Goal: Share content: Share content

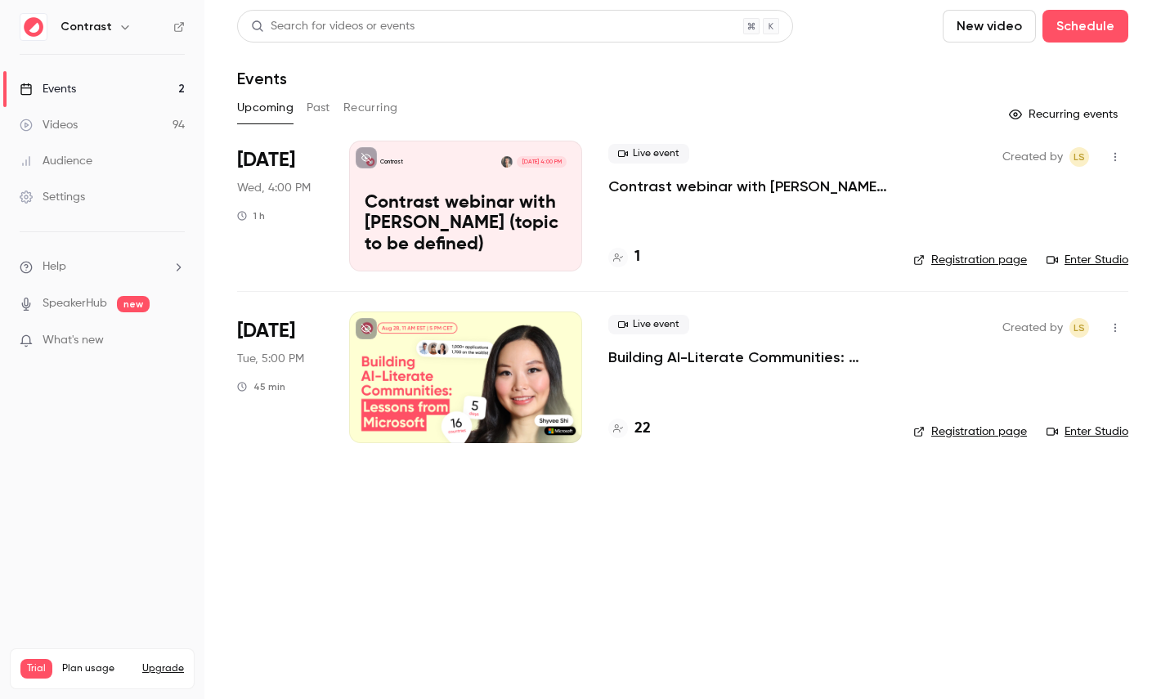
click at [79, 114] on link "Videos 94" at bounding box center [102, 125] width 204 height 36
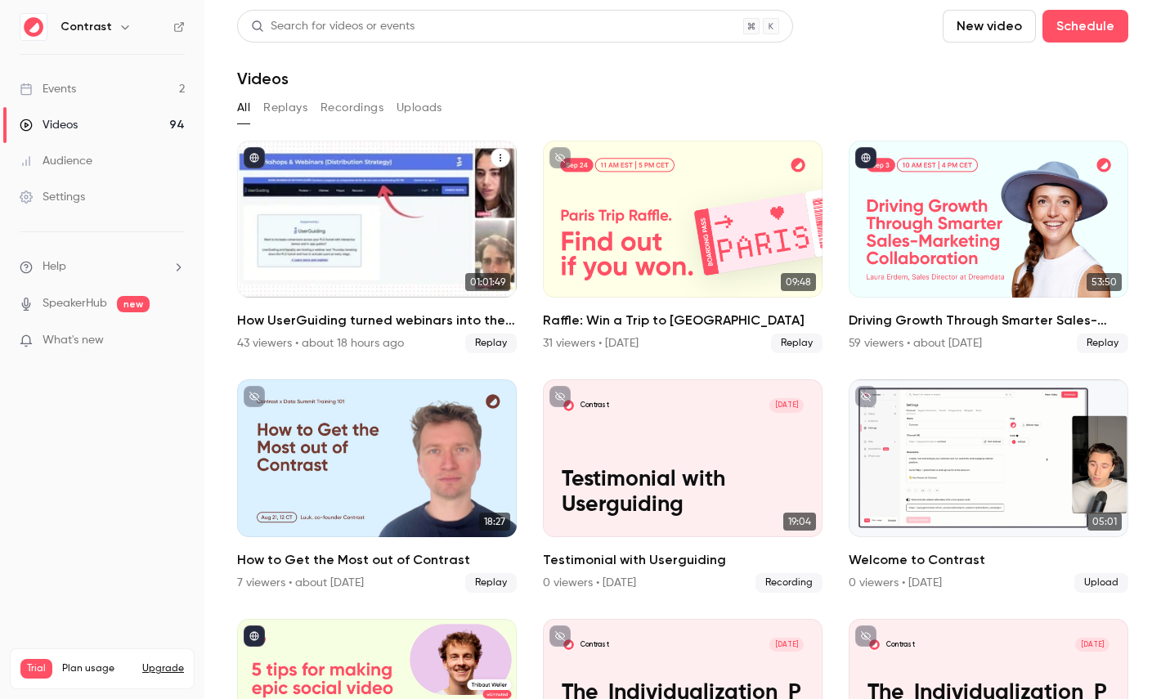
click at [411, 195] on div "How UserGuiding turned webinars into their #1 lead gen channel" at bounding box center [377, 219] width 280 height 157
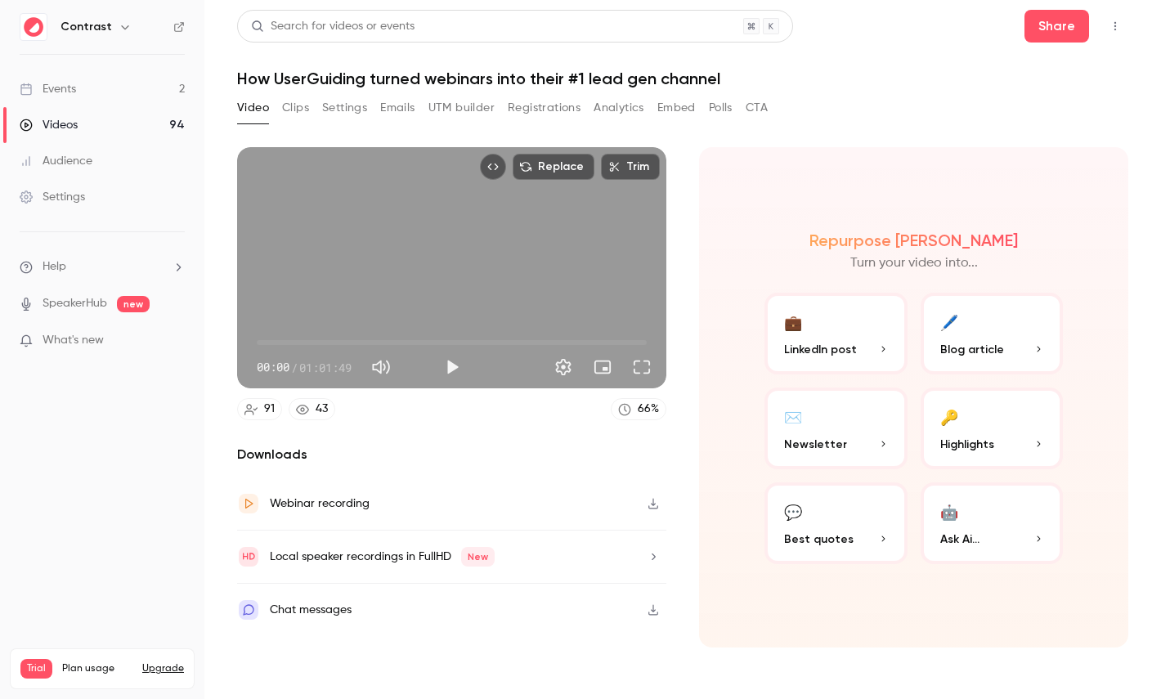
click at [399, 108] on button "Emails" at bounding box center [397, 108] width 34 height 26
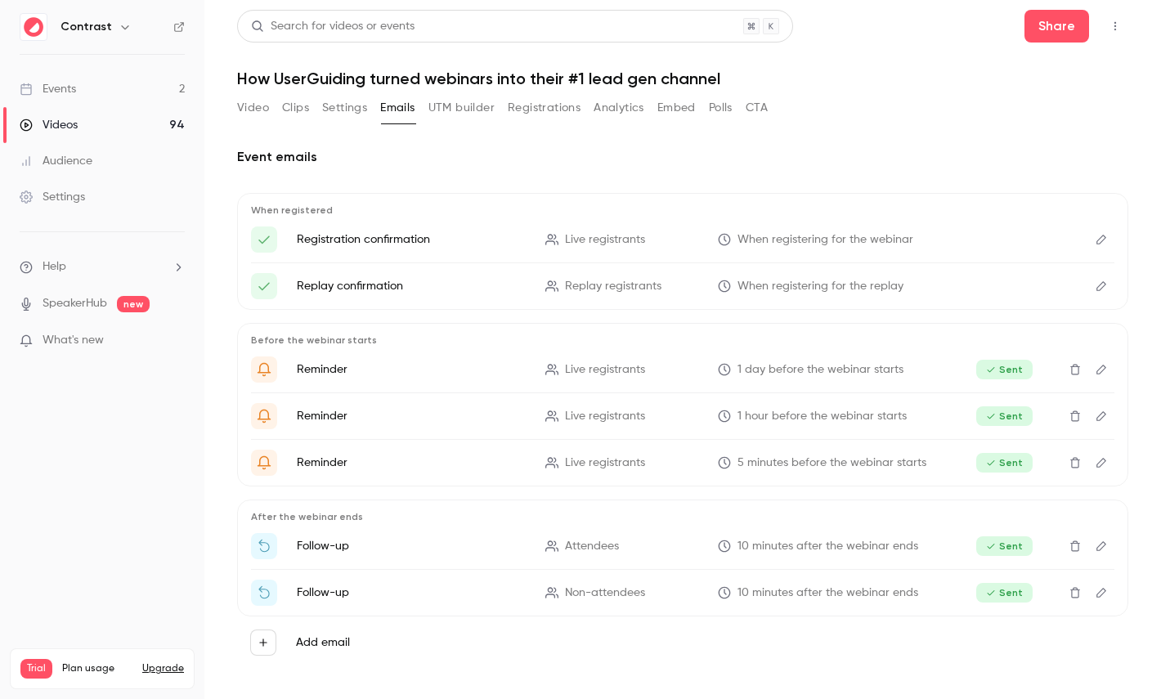
click at [357, 110] on button "Settings" at bounding box center [344, 108] width 45 height 26
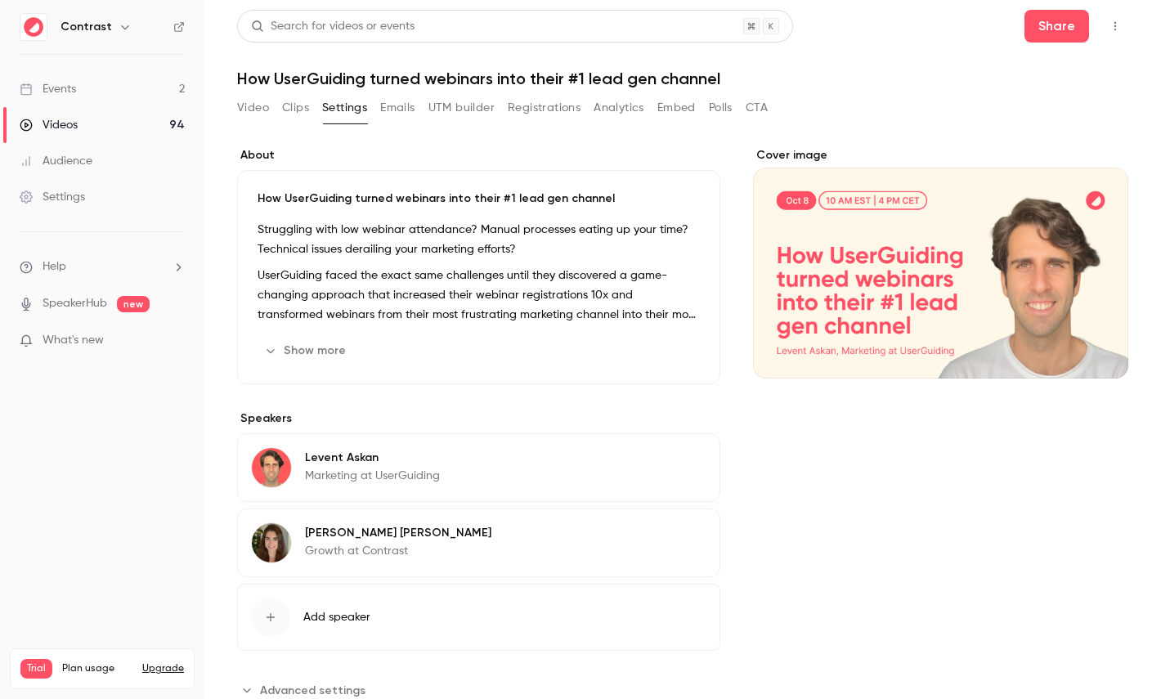
scroll to position [43, 0]
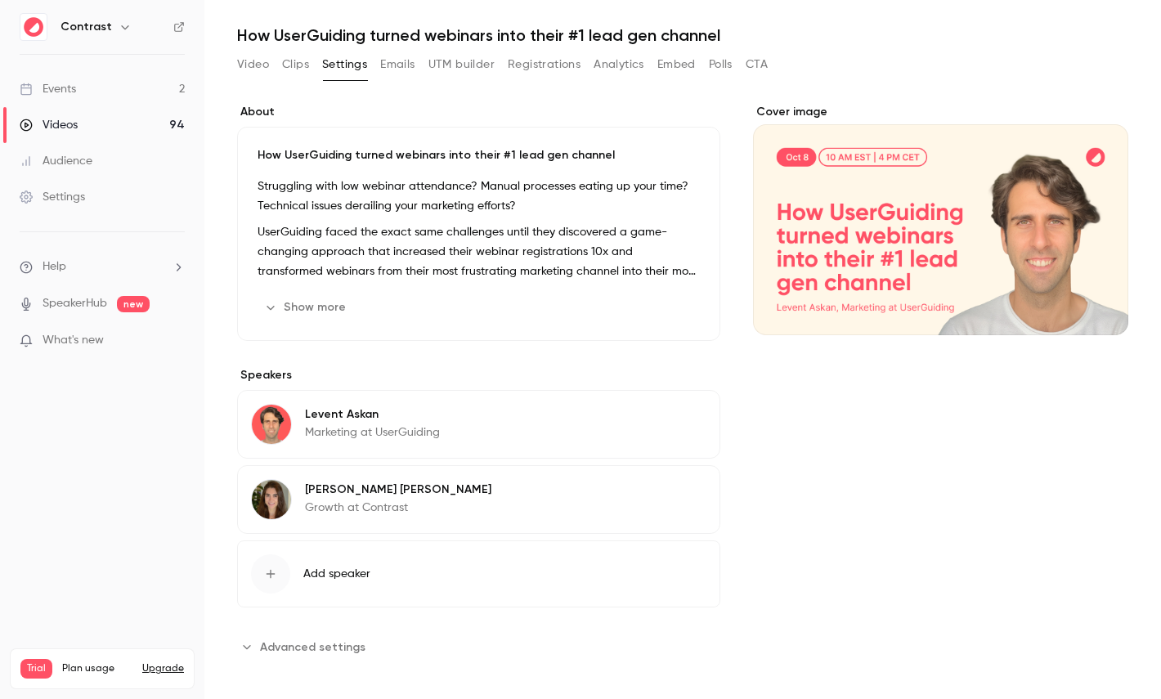
click at [315, 644] on span "Advanced settings" at bounding box center [312, 647] width 105 height 17
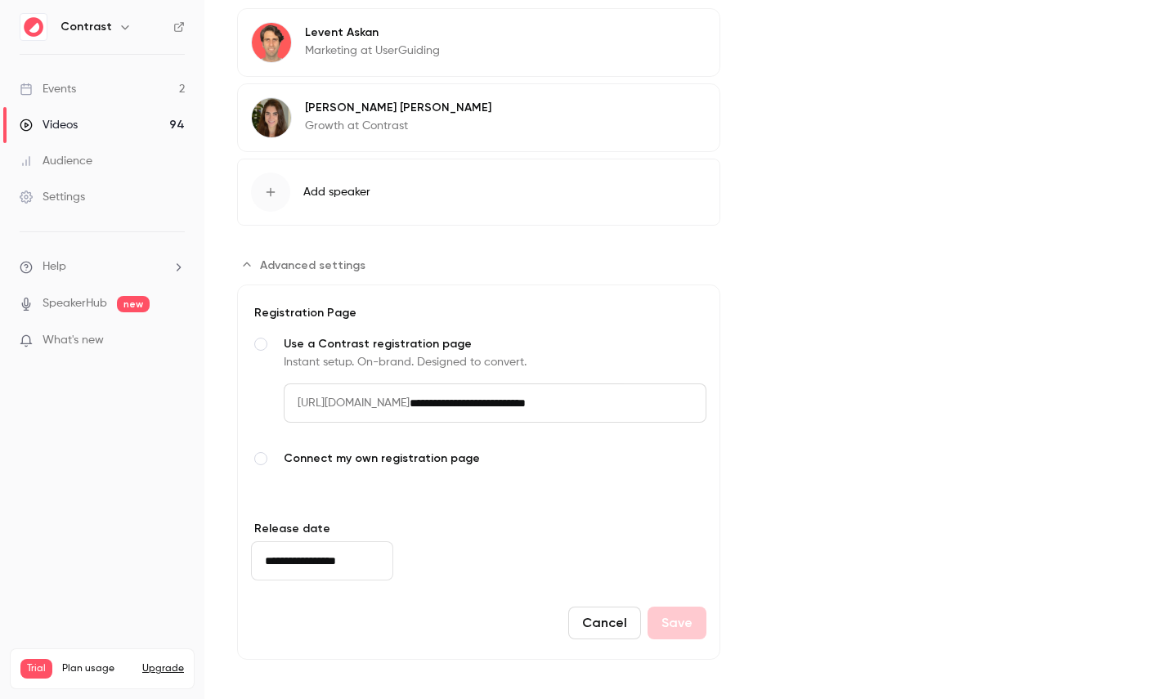
click at [566, 398] on input "**********" at bounding box center [558, 403] width 297 height 39
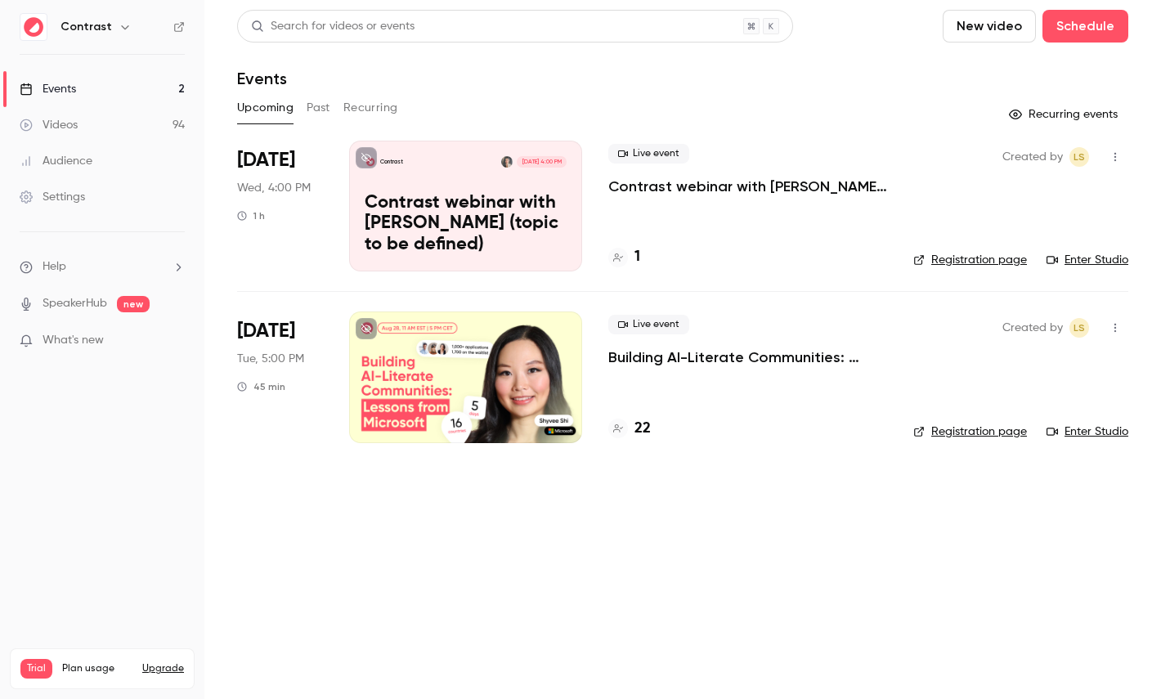
click at [145, 136] on link "Videos 94" at bounding box center [102, 125] width 204 height 36
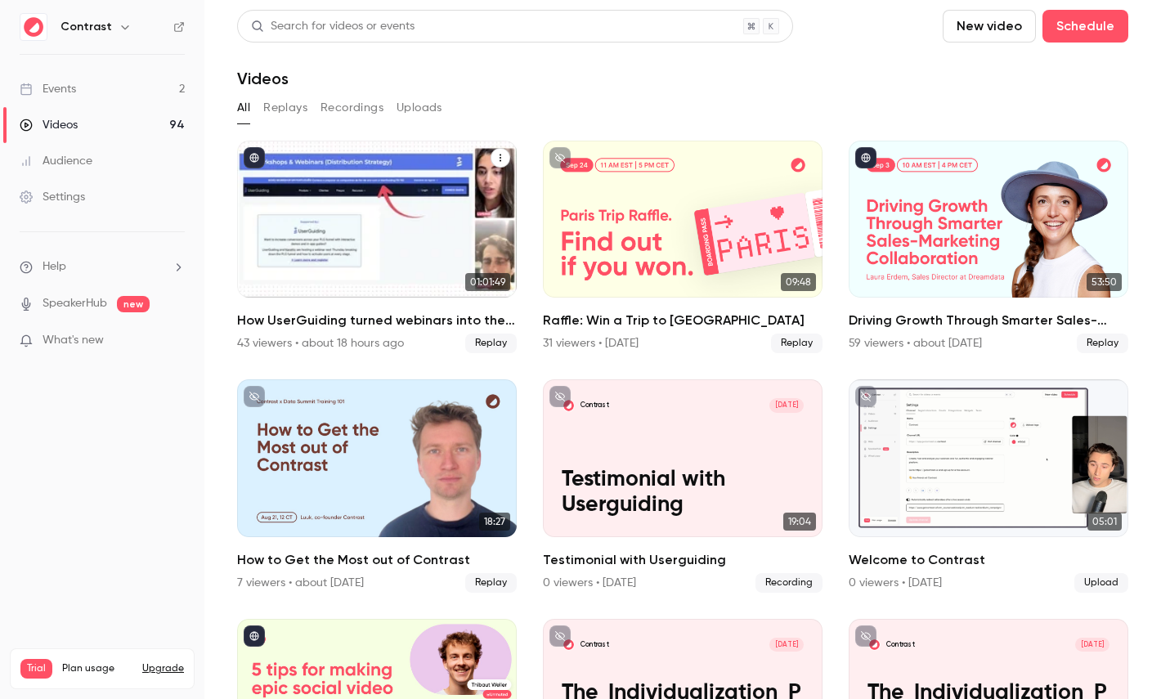
click at [402, 214] on div "How UserGuiding turned webinars into their #1 lead gen channel" at bounding box center [377, 219] width 280 height 157
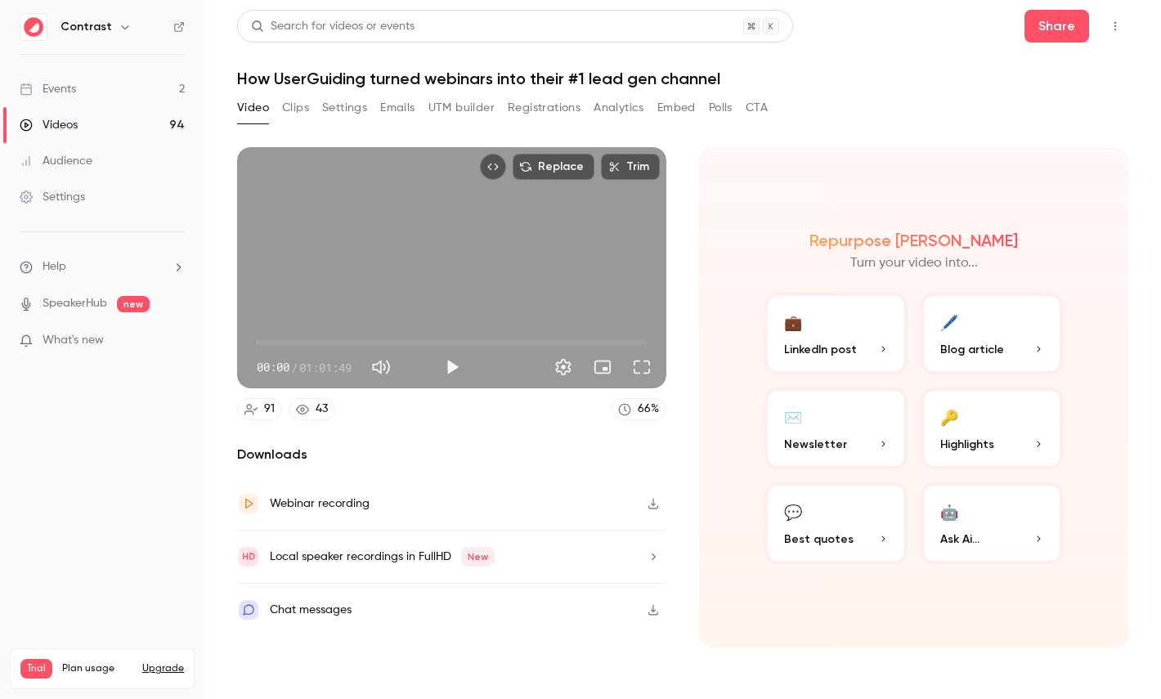
click at [523, 108] on button "Registrations" at bounding box center [544, 108] width 73 height 26
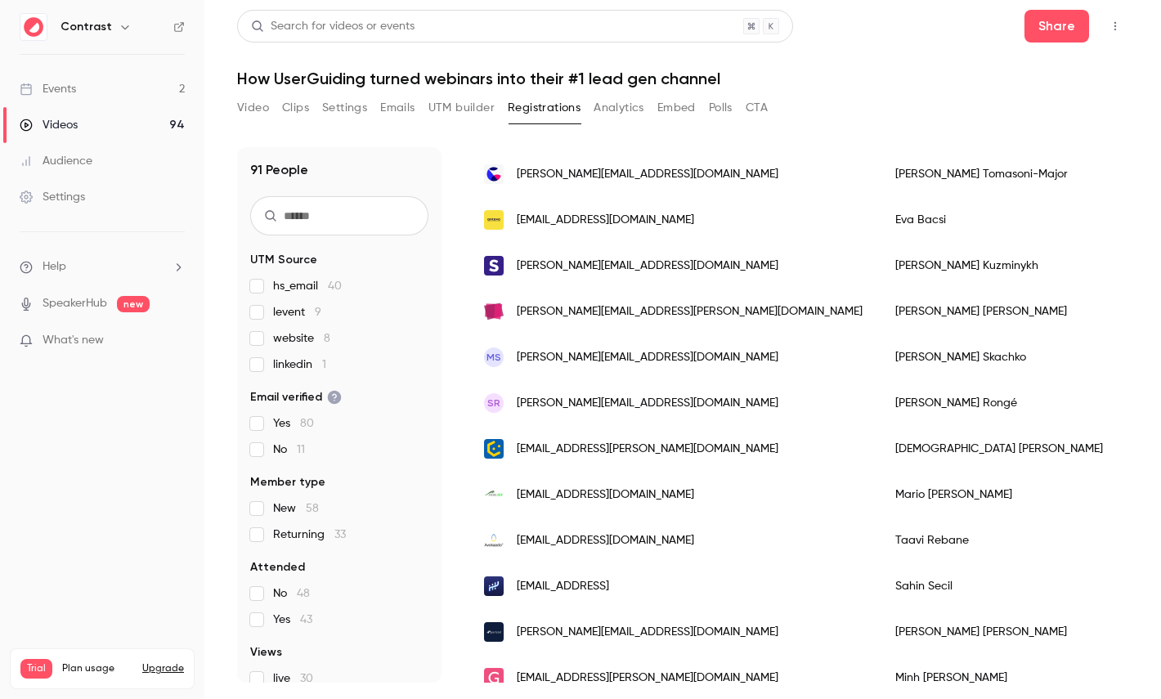
scroll to position [1910, 0]
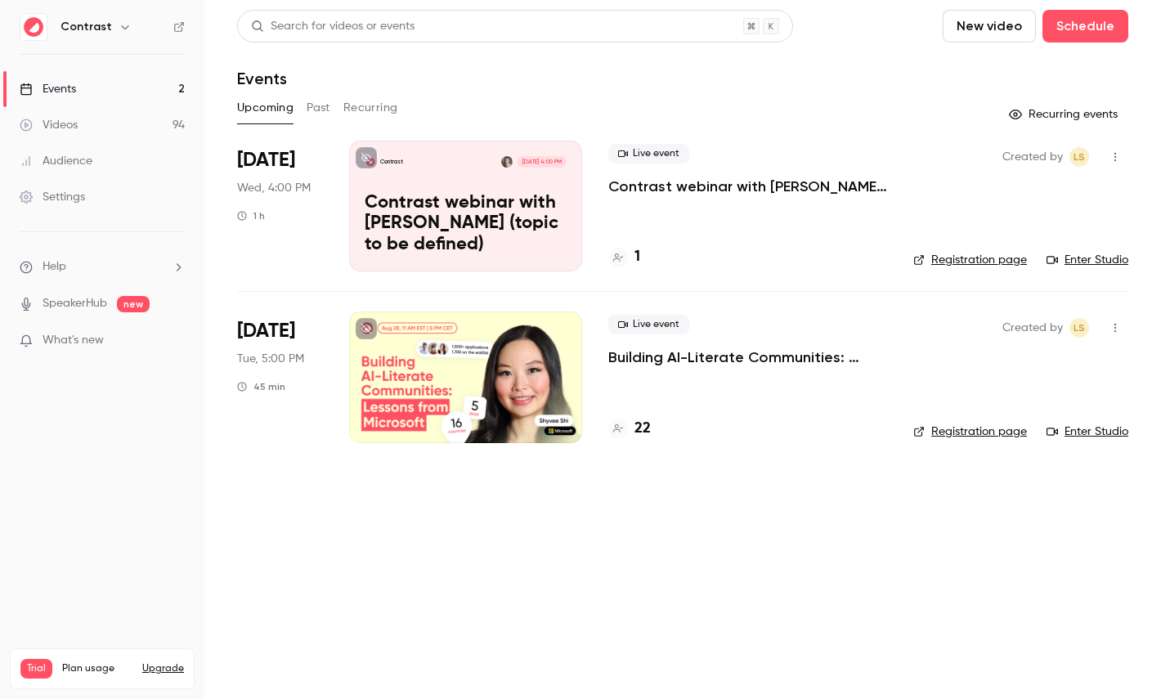
click at [124, 32] on icon "button" at bounding box center [125, 26] width 13 height 13
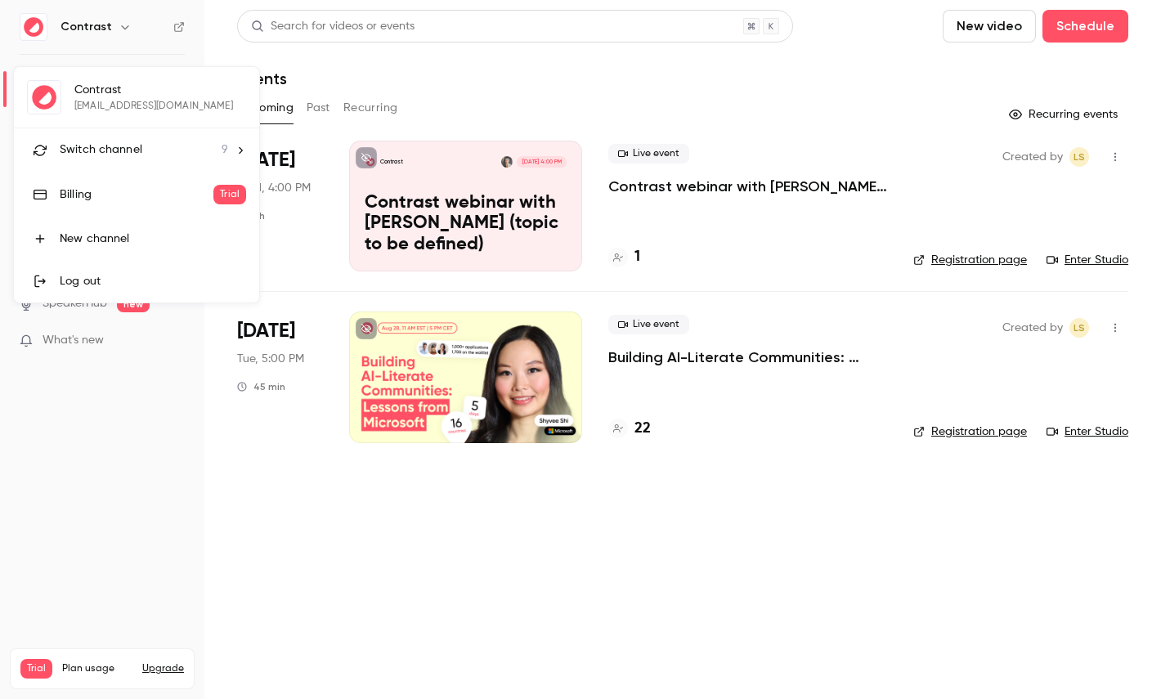
click at [124, 142] on span "Switch channel" at bounding box center [101, 149] width 83 height 17
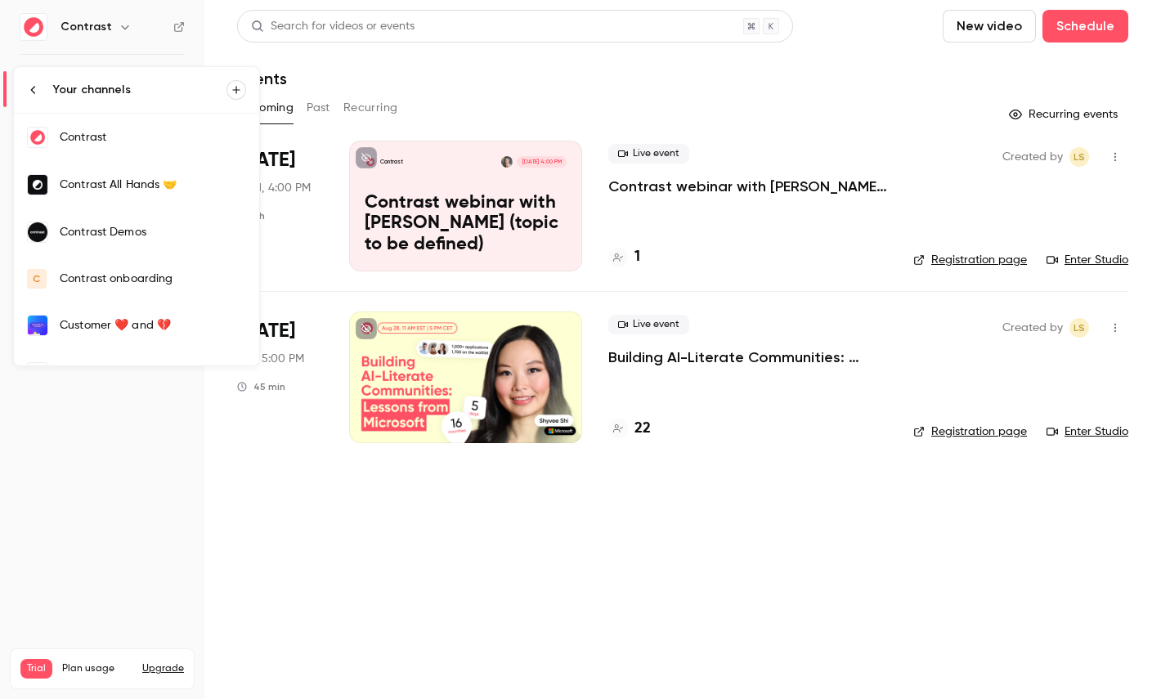
click at [164, 235] on div "Contrast Demos" at bounding box center [153, 232] width 186 height 16
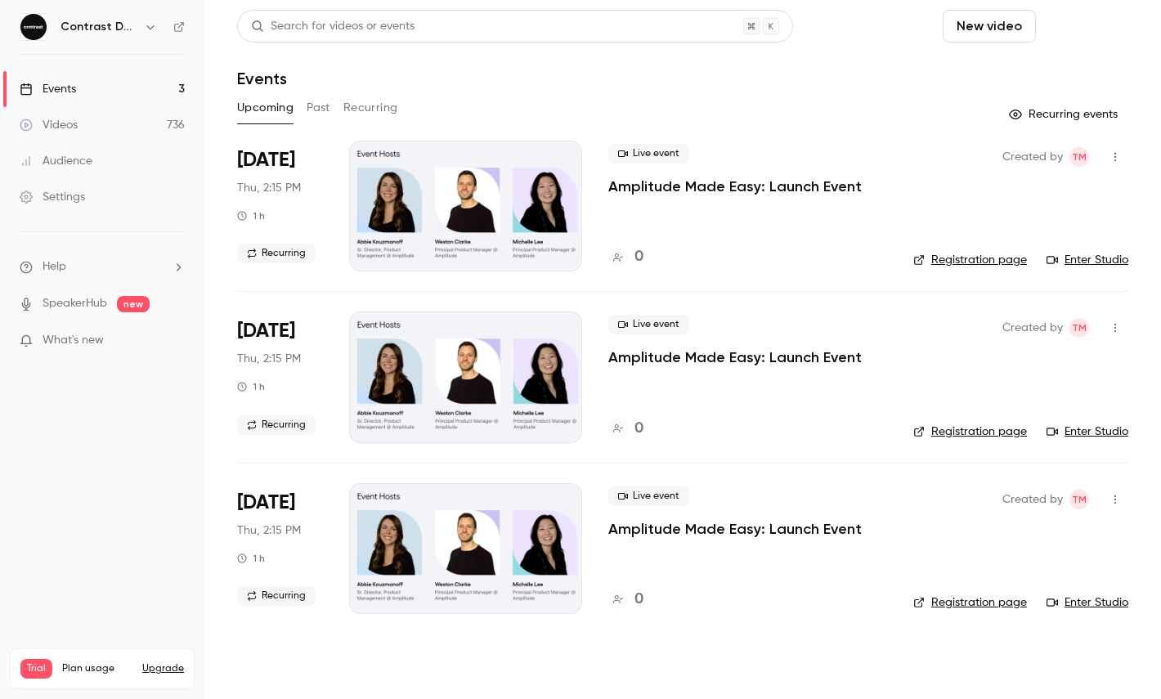
click at [1093, 34] on button "Schedule" at bounding box center [1086, 26] width 86 height 33
click at [1052, 68] on div "One time event" at bounding box center [1052, 71] width 124 height 16
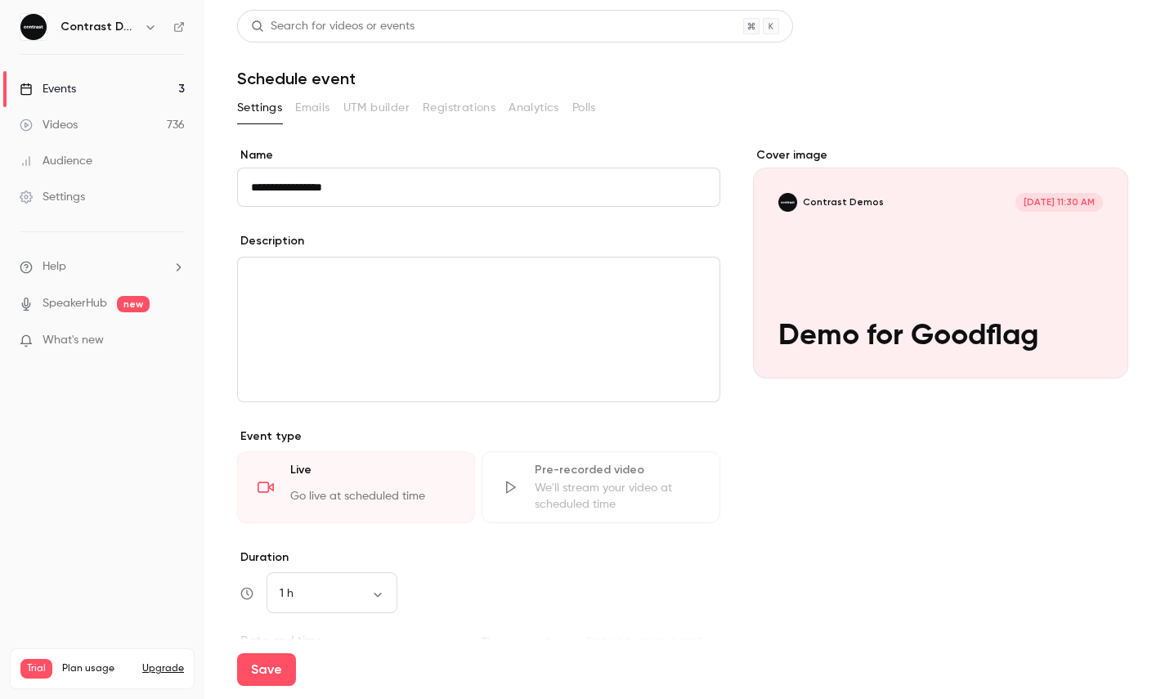
scroll to position [246, 0]
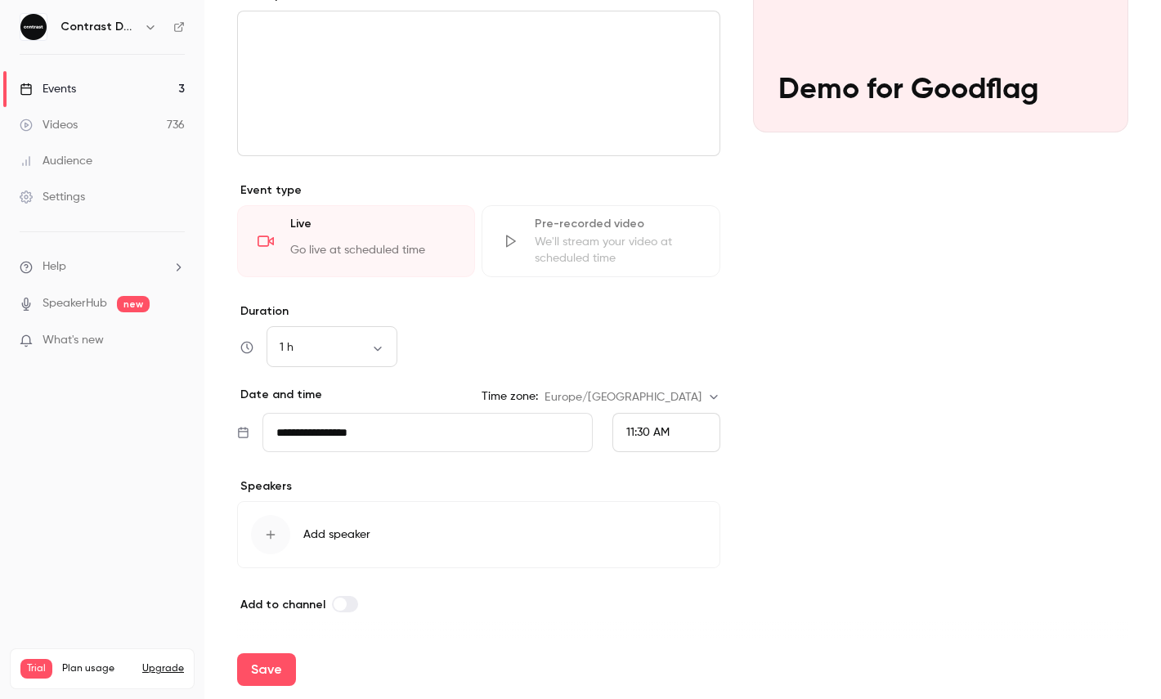
type input "**********"
click at [647, 436] on span "11:30 AM" at bounding box center [647, 432] width 43 height 11
click at [644, 298] on li "11:45 AM" at bounding box center [666, 311] width 106 height 43
click at [276, 666] on button "Save" at bounding box center [266, 669] width 59 height 33
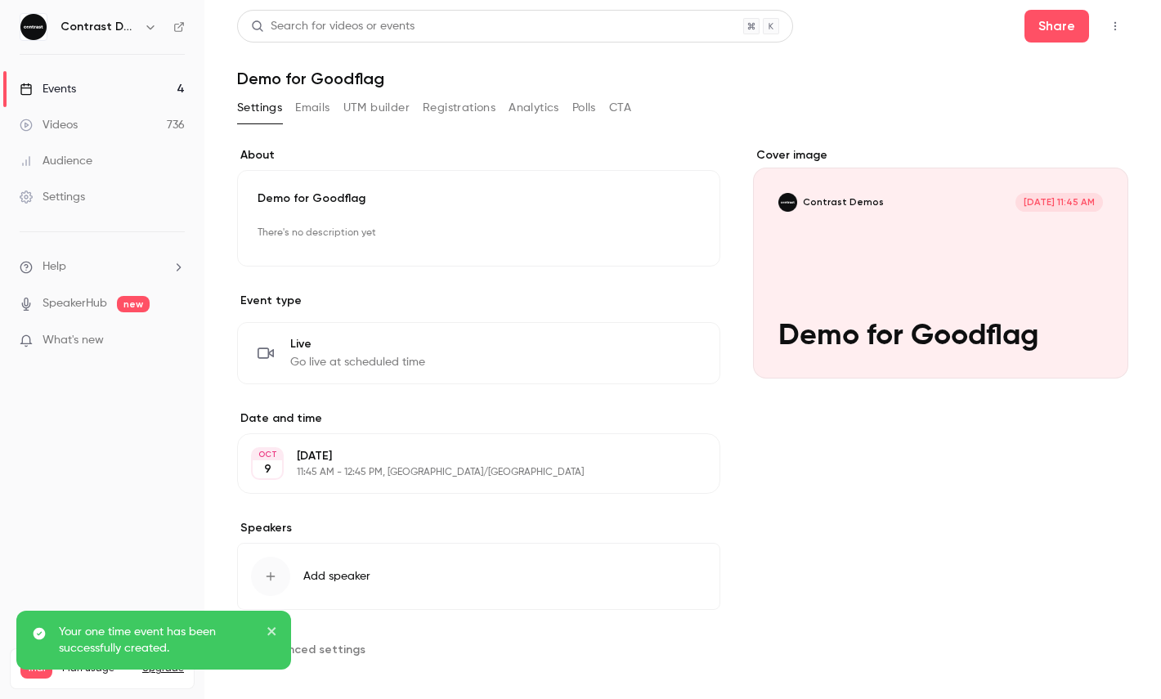
click at [1117, 33] on button "button" at bounding box center [1115, 26] width 26 height 26
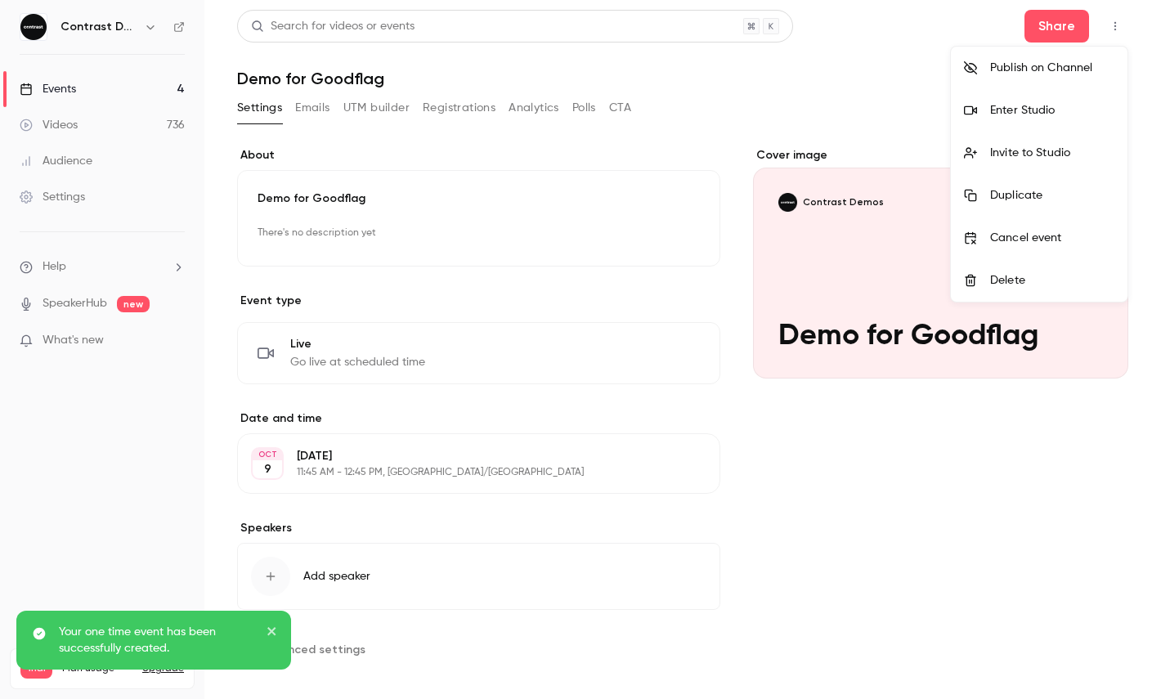
click at [1052, 104] on div "Enter Studio" at bounding box center [1052, 110] width 124 height 16
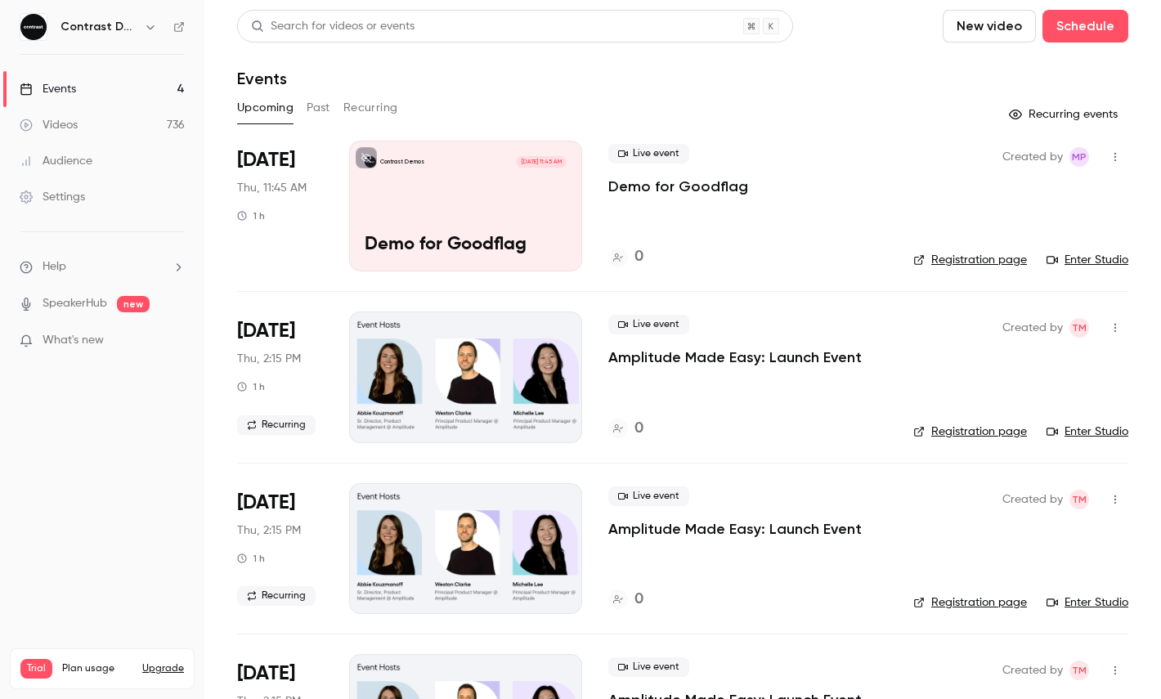
click at [102, 111] on link "Videos 736" at bounding box center [102, 125] width 204 height 36
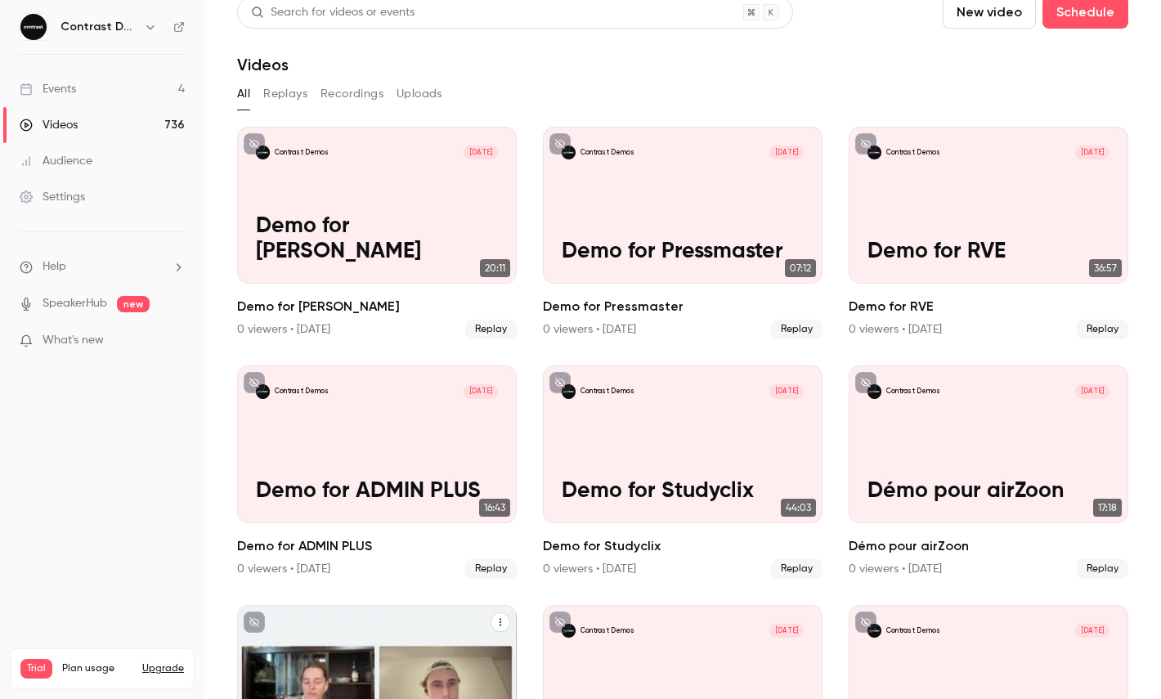
scroll to position [12, 0]
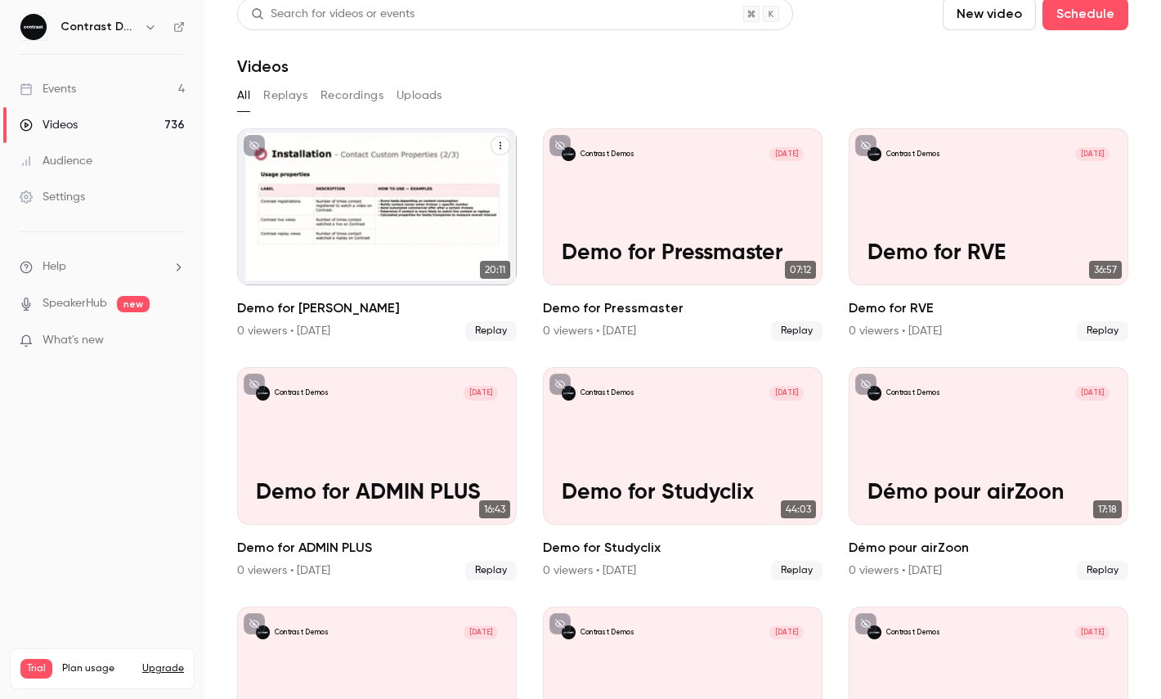
click at [436, 186] on div "Contrast Demos [DATE] Demo for [PERSON_NAME]" at bounding box center [377, 206] width 280 height 157
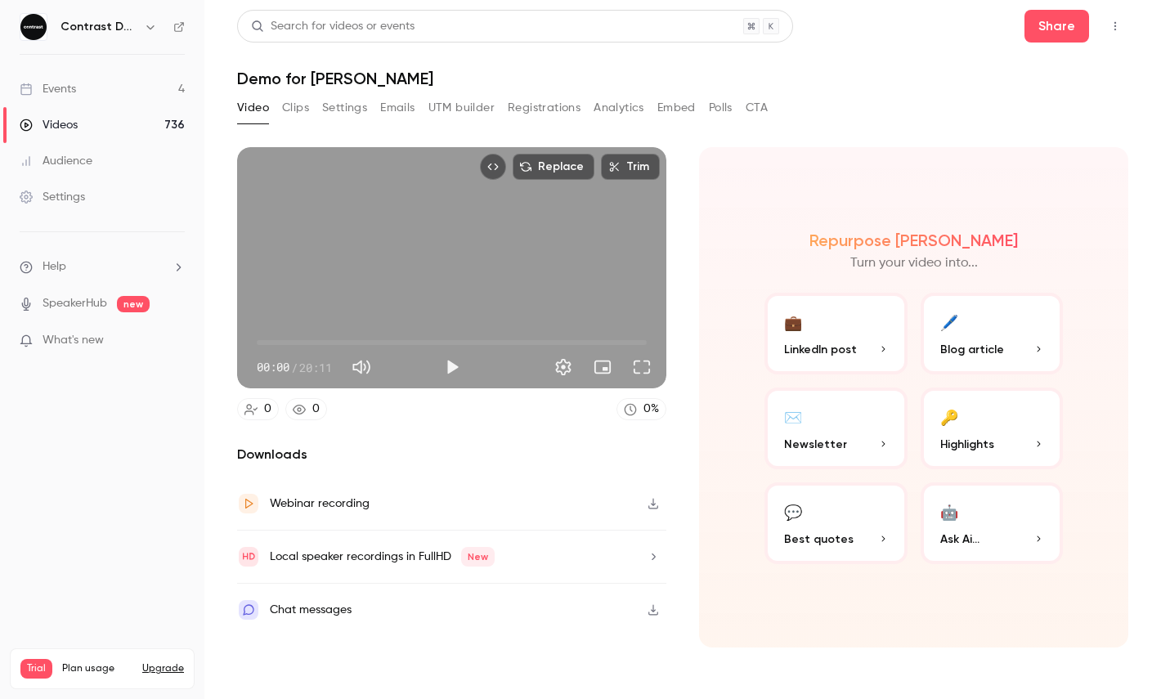
click at [328, 343] on span "00:00" at bounding box center [452, 343] width 390 height 26
click at [420, 267] on div "Replace Trim 03:40 03:40 / 20:11 HD" at bounding box center [451, 267] width 429 height 241
click at [420, 267] on div "Replace Trim 03:41 03:41 / 20:11 HD" at bounding box center [451, 267] width 429 height 241
type input "*****"
click at [1054, 32] on button "Share" at bounding box center [1057, 26] width 65 height 33
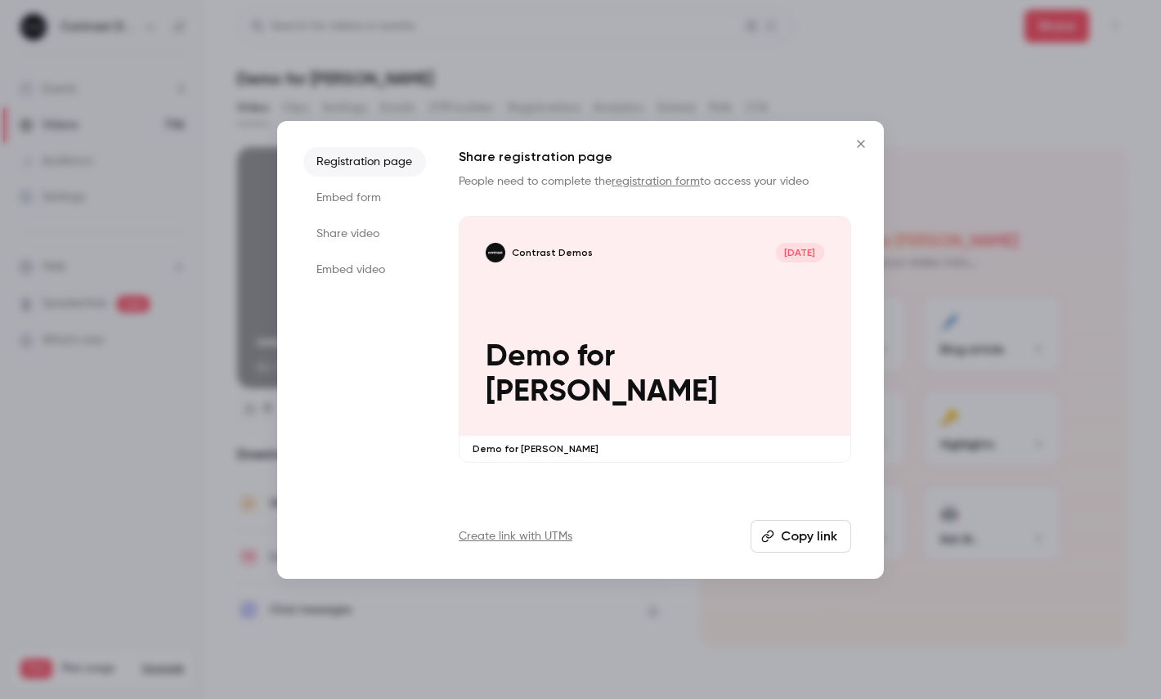
click at [362, 228] on li "Share video" at bounding box center [364, 233] width 123 height 29
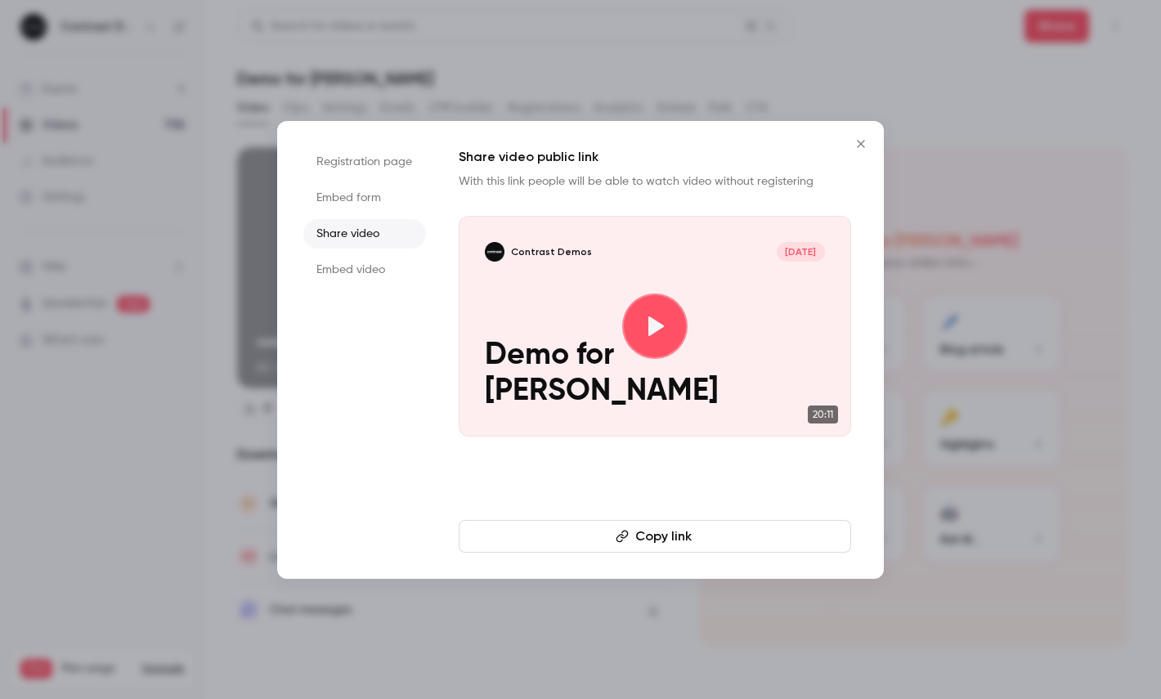
click at [600, 532] on button "Copy link" at bounding box center [655, 536] width 393 height 33
